Goal: Task Accomplishment & Management: Complete application form

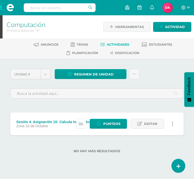
click at [83, 125] on icon at bounding box center [81, 124] width 4 height 4
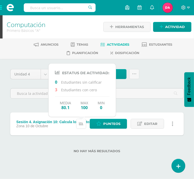
click at [83, 125] on icon at bounding box center [81, 124] width 4 height 4
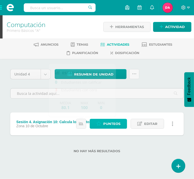
click at [106, 126] on span "Punteos" at bounding box center [111, 123] width 17 height 9
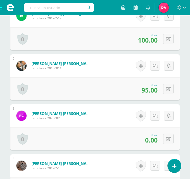
scroll to position [194, 0]
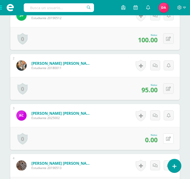
click at [171, 140] on icon at bounding box center [168, 139] width 5 height 4
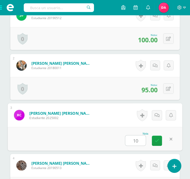
type input "100"
click at [159, 139] on link at bounding box center [157, 141] width 10 height 10
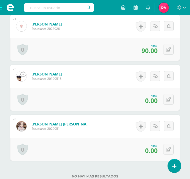
scroll to position [1185, 0]
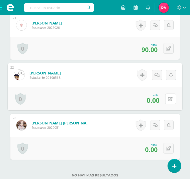
click at [168, 97] on icon at bounding box center [170, 99] width 5 height 4
type input "87.50"
click at [156, 100] on icon at bounding box center [157, 100] width 5 height 4
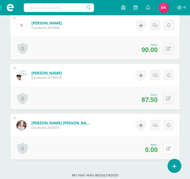
click at [169, 149] on icon at bounding box center [168, 149] width 5 height 4
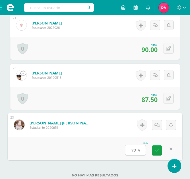
type input "72.50"
click at [155, 151] on icon at bounding box center [157, 150] width 5 height 4
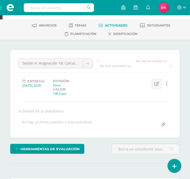
scroll to position [15, 0]
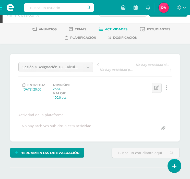
click at [113, 30] on span "Actividades" at bounding box center [116, 29] width 22 height 4
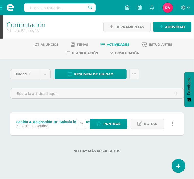
click at [79, 124] on link at bounding box center [81, 124] width 10 height 10
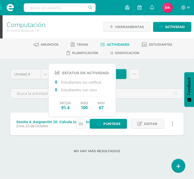
click at [79, 124] on link at bounding box center [81, 124] width 10 height 10
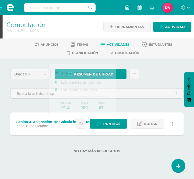
click at [151, 80] on div "Unidad 4 Unidad 1 Unidad 2 Unidad 3 Unidad 4 Resumen de unidad Descargar como H…" at bounding box center [96, 86] width 177 height 34
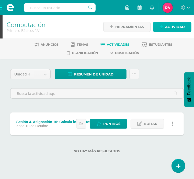
click at [163, 29] on link "Actividad" at bounding box center [172, 27] width 38 height 10
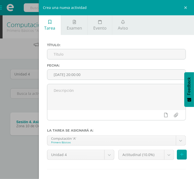
click at [75, 56] on input "text" at bounding box center [116, 54] width 138 height 10
click at [113, 53] on input "Sesión 4. Asignación 10:" at bounding box center [116, 54] width 138 height 10
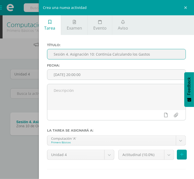
type input "Sesión 4. Asignación 10: Continúa Calculando los Gastos"
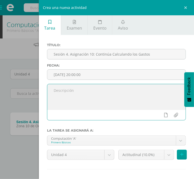
click at [89, 92] on textarea at bounding box center [116, 97] width 138 height 26
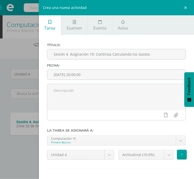
click at [21, 123] on div "Crea una nueva actividad Tarea Examen Evento Aviso Título: Sesión 4. Asignación…" at bounding box center [97, 89] width 194 height 179
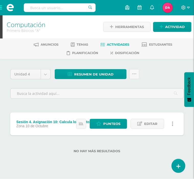
click at [36, 124] on div "Crea una nueva actividad Tarea Examen Evento Aviso Título: Sesión 4. Asignación…" at bounding box center [97, 89] width 194 height 179
click at [36, 124] on span "10 de Octubre" at bounding box center [37, 126] width 23 height 4
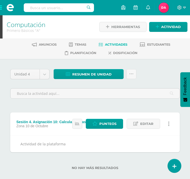
click at [36, 124] on span "10 de Octubre" at bounding box center [37, 126] width 23 height 4
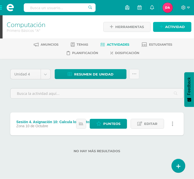
click at [171, 27] on span "Actividad" at bounding box center [175, 26] width 20 height 9
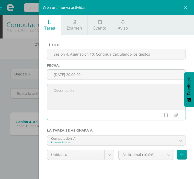
click at [84, 96] on textarea at bounding box center [116, 97] width 138 height 26
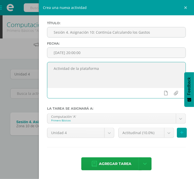
type textarea "Actividad de la plataforma"
click at [161, 131] on body "Estudiantes Disciplina Asistencia Mis cursos Archivos Soporte Ayuda Reportar un…" at bounding box center [97, 85] width 194 height 170
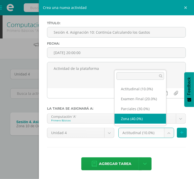
select select "172788"
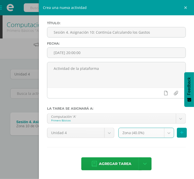
click at [112, 168] on span "Agregar tarea" at bounding box center [115, 164] width 32 height 13
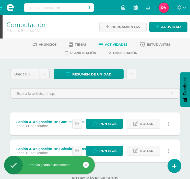
scroll to position [17, 0]
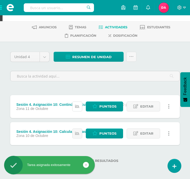
click at [77, 107] on icon at bounding box center [77, 106] width 4 height 4
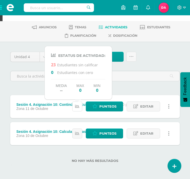
click at [77, 107] on icon at bounding box center [77, 106] width 4 height 4
click at [111, 106] on span "Punteos" at bounding box center [107, 106] width 17 height 9
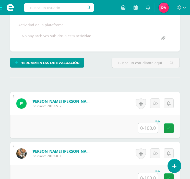
scroll to position [106, 0]
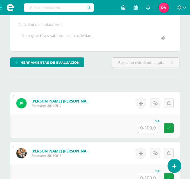
click at [153, 128] on input "text" at bounding box center [148, 128] width 20 height 10
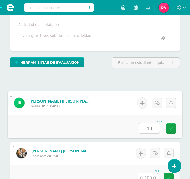
type input "100"
click at [174, 128] on link at bounding box center [171, 129] width 10 height 10
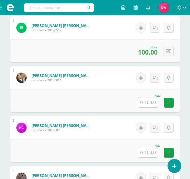
scroll to position [195, 0]
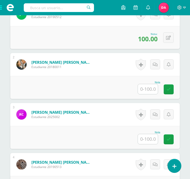
click at [151, 90] on input "text" at bounding box center [148, 89] width 20 height 10
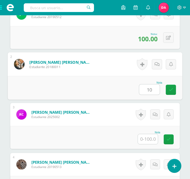
type input "100"
click at [174, 90] on link at bounding box center [171, 90] width 10 height 10
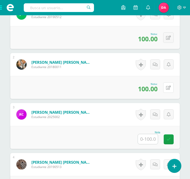
click at [171, 89] on button at bounding box center [168, 87] width 10 height 10
click at [172, 88] on link at bounding box center [169, 88] width 10 height 10
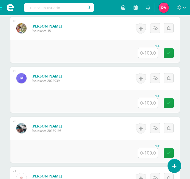
scroll to position [1027, 0]
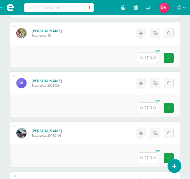
click at [149, 110] on input "text" at bounding box center [148, 108] width 20 height 10
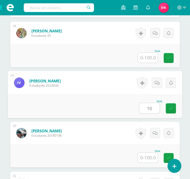
type input "100"
click at [173, 111] on link at bounding box center [171, 108] width 10 height 10
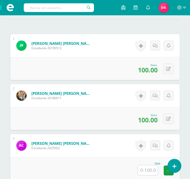
scroll to position [186, 0]
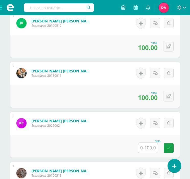
click at [146, 146] on input "text" at bounding box center [148, 148] width 20 height 10
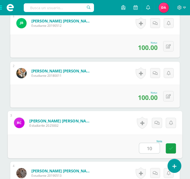
type input "100"
click at [171, 147] on icon at bounding box center [171, 148] width 5 height 4
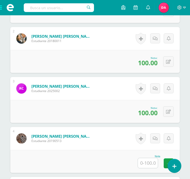
scroll to position [223, 0]
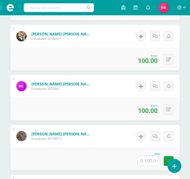
click at [148, 156] on input "text" at bounding box center [148, 161] width 20 height 10
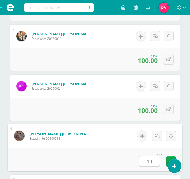
type input "100"
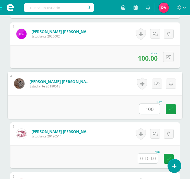
scroll to position [280, 0]
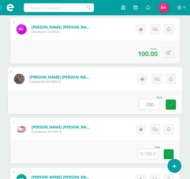
click at [172, 107] on link at bounding box center [171, 105] width 10 height 10
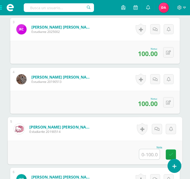
click at [150, 155] on input "text" at bounding box center [149, 154] width 20 height 10
type input "100"
click at [169, 153] on icon at bounding box center [171, 154] width 5 height 4
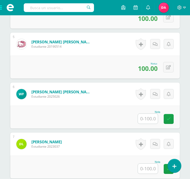
scroll to position [366, 0]
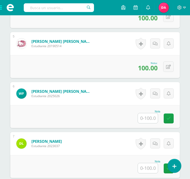
click at [147, 118] on input "text" at bounding box center [148, 118] width 20 height 10
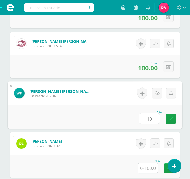
type input "100"
click at [171, 118] on icon at bounding box center [171, 119] width 5 height 4
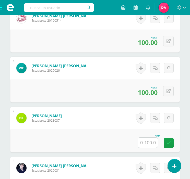
scroll to position [388, 0]
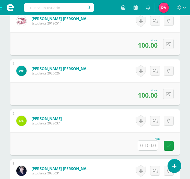
click at [150, 142] on input "text" at bounding box center [148, 146] width 20 height 10
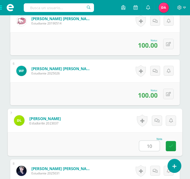
type input "100"
click at [169, 145] on icon at bounding box center [171, 146] width 5 height 4
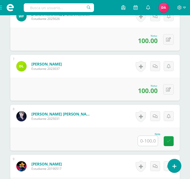
scroll to position [444, 0]
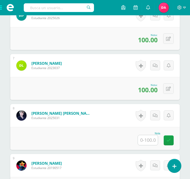
click at [145, 137] on input "text" at bounding box center [148, 140] width 20 height 10
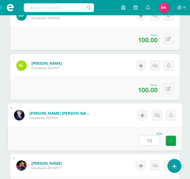
type input "100"
click at [172, 142] on icon at bounding box center [171, 141] width 5 height 4
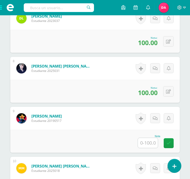
scroll to position [491, 0]
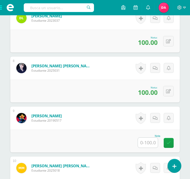
click at [147, 143] on input "text" at bounding box center [148, 143] width 20 height 10
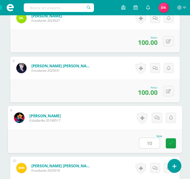
type input "100"
click at [173, 142] on link at bounding box center [171, 143] width 10 height 10
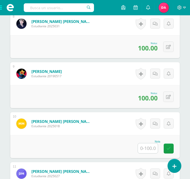
scroll to position [537, 0]
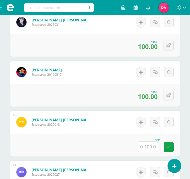
click at [149, 143] on input "text" at bounding box center [148, 147] width 20 height 10
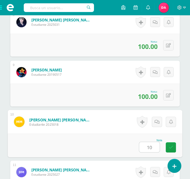
type input "100"
click at [170, 145] on icon at bounding box center [171, 147] width 5 height 4
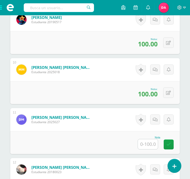
scroll to position [591, 0]
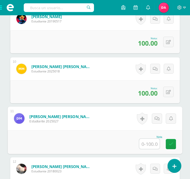
click at [150, 142] on input "text" at bounding box center [149, 144] width 20 height 10
type input "100"
click at [170, 142] on icon at bounding box center [171, 144] width 5 height 4
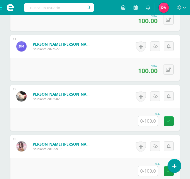
scroll to position [669, 0]
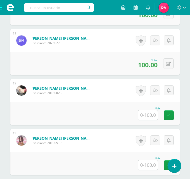
click at [151, 111] on input "text" at bounding box center [148, 115] width 20 height 10
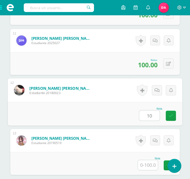
type input "100"
click at [170, 114] on icon at bounding box center [171, 116] width 5 height 4
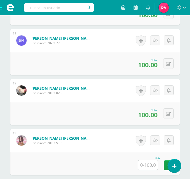
scroll to position [687, 0]
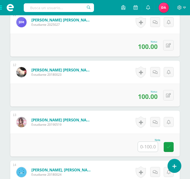
click at [148, 144] on input "text" at bounding box center [148, 147] width 20 height 10
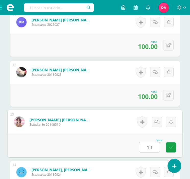
type input "100"
click at [168, 147] on link at bounding box center [171, 148] width 10 height 10
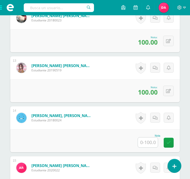
scroll to position [742, 0]
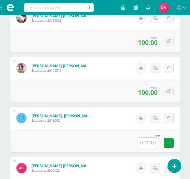
click at [145, 144] on input "text" at bounding box center [148, 143] width 20 height 10
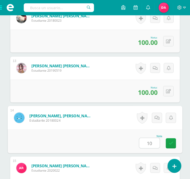
type input "100"
click at [174, 142] on link at bounding box center [171, 143] width 10 height 10
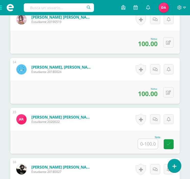
scroll to position [792, 0]
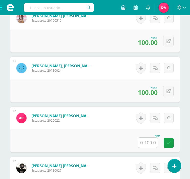
click at [145, 140] on input "text" at bounding box center [148, 143] width 20 height 10
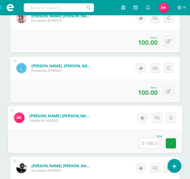
type input "0"
click at [170, 140] on link at bounding box center [171, 143] width 10 height 10
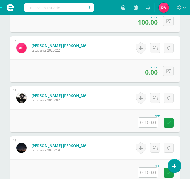
scroll to position [862, 0]
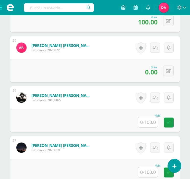
click at [150, 120] on input "text" at bounding box center [148, 122] width 20 height 10
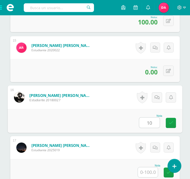
type input "100"
click at [169, 119] on link at bounding box center [171, 123] width 10 height 10
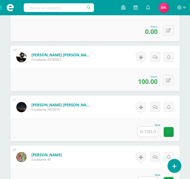
scroll to position [903, 0]
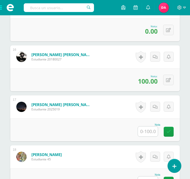
click at [145, 131] on input "text" at bounding box center [148, 132] width 20 height 10
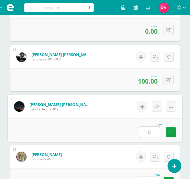
type input "85"
click at [174, 128] on link at bounding box center [171, 132] width 10 height 10
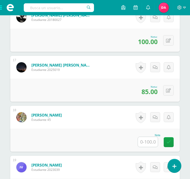
scroll to position [943, 0]
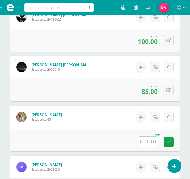
click at [154, 140] on input "text" at bounding box center [148, 142] width 20 height 10
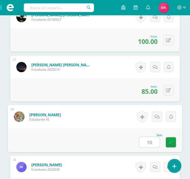
type input "100"
click at [168, 140] on link at bounding box center [171, 142] width 10 height 10
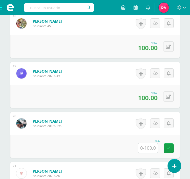
scroll to position [1037, 0]
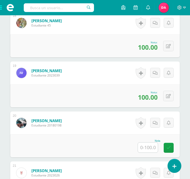
click at [143, 150] on input "text" at bounding box center [148, 148] width 20 height 10
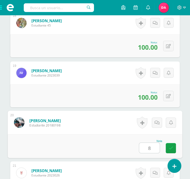
type input "85"
click at [172, 147] on icon at bounding box center [171, 148] width 5 height 4
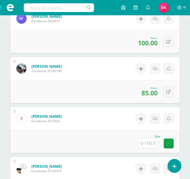
scroll to position [1095, 0]
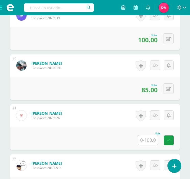
click at [149, 141] on input "text" at bounding box center [148, 140] width 20 height 10
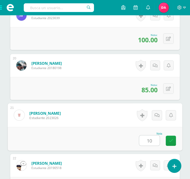
type input "100"
click at [173, 140] on link at bounding box center [171, 141] width 10 height 10
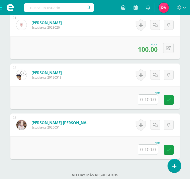
scroll to position [1185, 0]
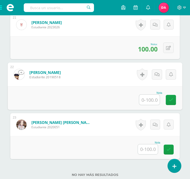
click at [148, 100] on input "text" at bounding box center [149, 100] width 20 height 10
type input "100"
click at [173, 100] on icon at bounding box center [171, 100] width 5 height 4
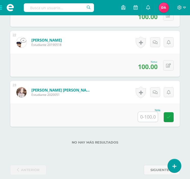
scroll to position [1224, 0]
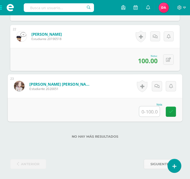
click at [149, 113] on input "text" at bounding box center [149, 111] width 20 height 10
type input "100"
click at [171, 113] on icon at bounding box center [171, 112] width 5 height 4
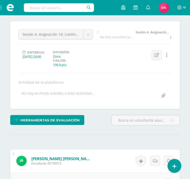
scroll to position [0, 0]
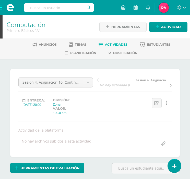
click at [113, 46] on span "Actividades" at bounding box center [116, 45] width 22 height 4
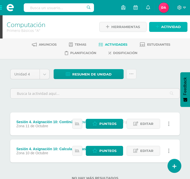
click at [167, 28] on span "Actividad" at bounding box center [171, 26] width 20 height 9
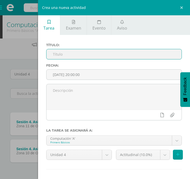
click at [119, 54] on input "text" at bounding box center [113, 54] width 135 height 10
type input "Sesión 4. Asignación 11: Calcula los Ingresos de Ventas"
click at [101, 93] on textarea at bounding box center [113, 97] width 135 height 26
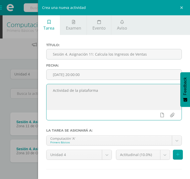
type textarea "Actividad de la plataforma"
click at [161, 155] on body "Estudiantes Disciplina Asistencia Mis cursos Archivos Soporte Ayuda Reportar un…" at bounding box center [95, 98] width 190 height 197
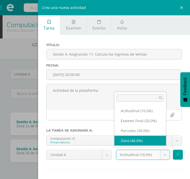
select select "172788"
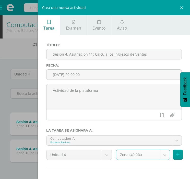
scroll to position [22, 0]
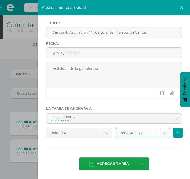
click at [120, 166] on span "Agregar tarea" at bounding box center [113, 164] width 32 height 13
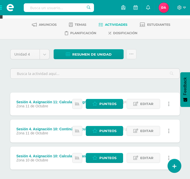
scroll to position [20, 0]
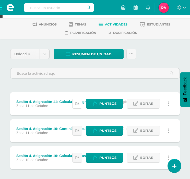
click at [79, 103] on icon at bounding box center [77, 104] width 4 height 4
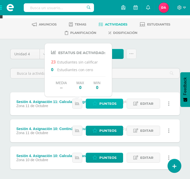
click at [97, 103] on icon at bounding box center [94, 104] width 5 height 4
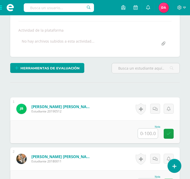
scroll to position [100, 0]
